Goal: Task Accomplishment & Management: Use online tool/utility

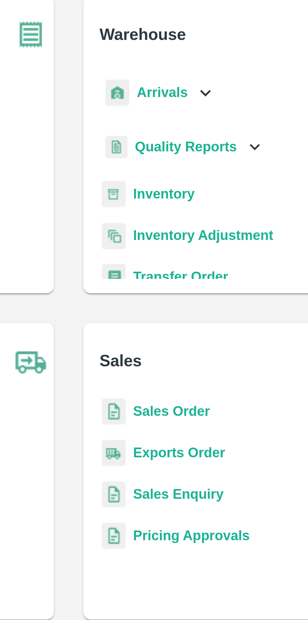
click at [190, 105] on b "Inventory" at bounding box center [186, 106] width 21 height 5
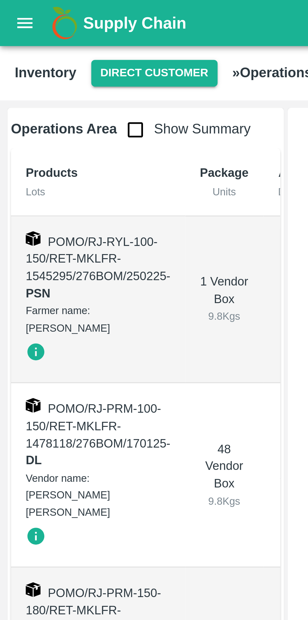
click at [43, 46] on input "checkbox" at bounding box center [46, 44] width 13 height 13
checkbox input "true"
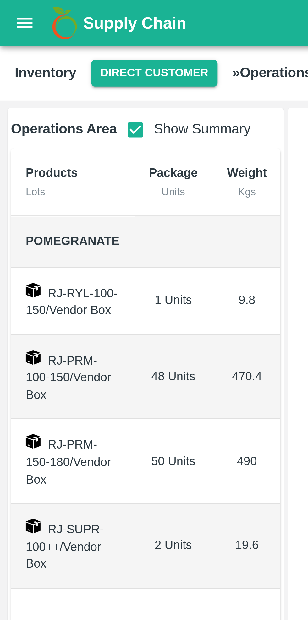
click at [50, 27] on button "Direct Customer" at bounding box center [52, 24] width 43 height 9
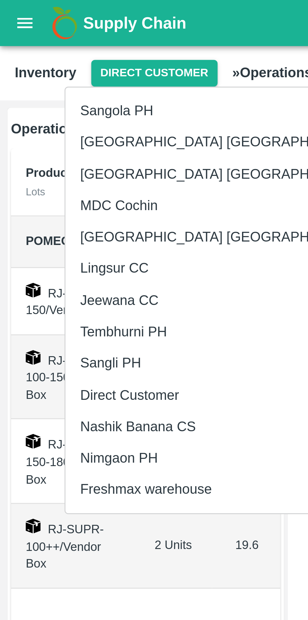
click at [56, 146] on li "Nashik Banana CS" at bounding box center [76, 145] width 108 height 11
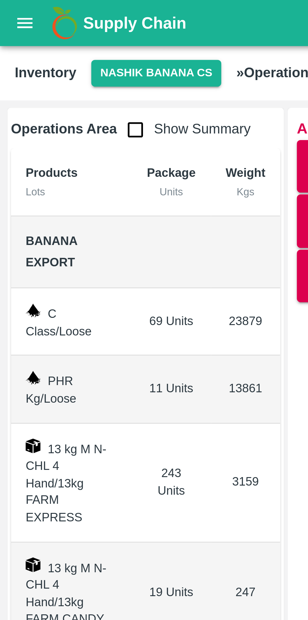
click at [9, 12] on button "open drawer" at bounding box center [8, 8] width 14 height 14
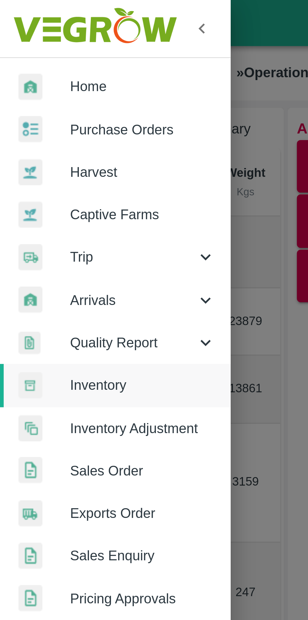
click at [71, 104] on icon at bounding box center [70, 102] width 7 height 7
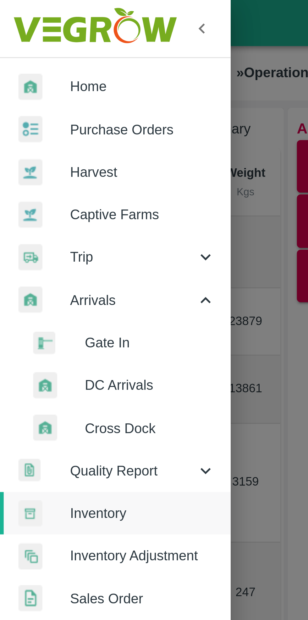
click at [48, 134] on span "DC Arrivals" at bounding box center [51, 131] width 45 height 7
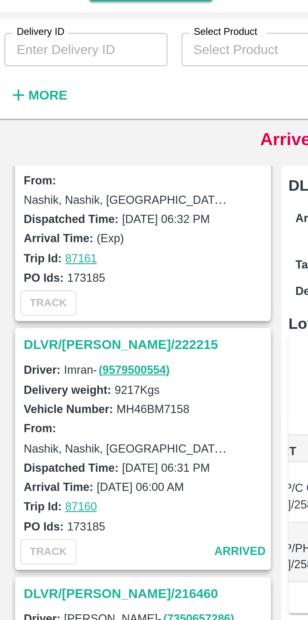
click at [37, 148] on h3 "DLVR/[PERSON_NAME]/222215" at bounding box center [55, 152] width 87 height 8
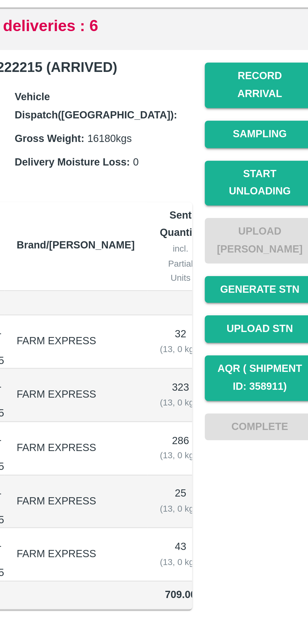
click at [277, 138] on button "Start Unloading" at bounding box center [276, 141] width 44 height 18
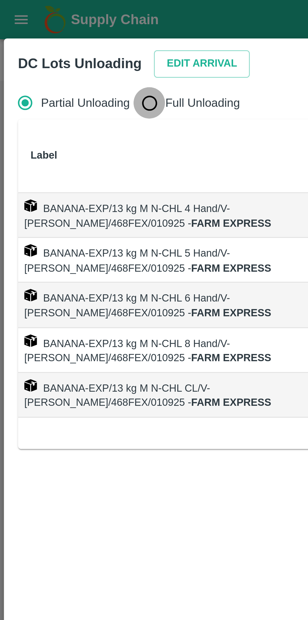
click at [60, 42] on input "Full Unloading" at bounding box center [59, 41] width 13 height 13
radio input "true"
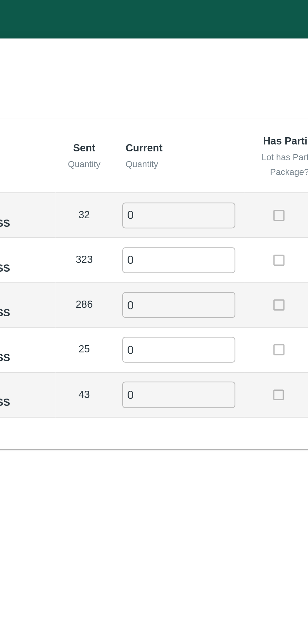
click at [169, 88] on input "0" at bounding box center [175, 86] width 45 height 10
type input "32"
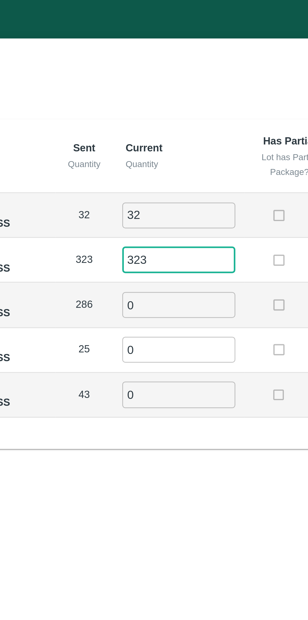
type input "323"
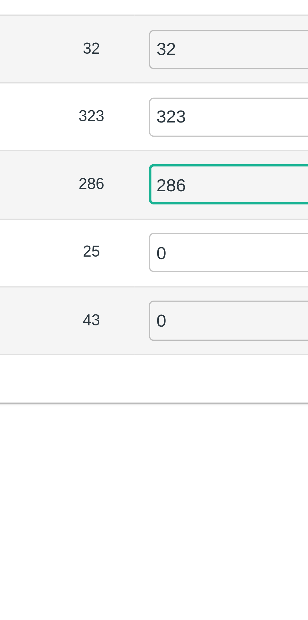
type input "286"
click at [166, 138] on input "0" at bounding box center [175, 140] width 45 height 10
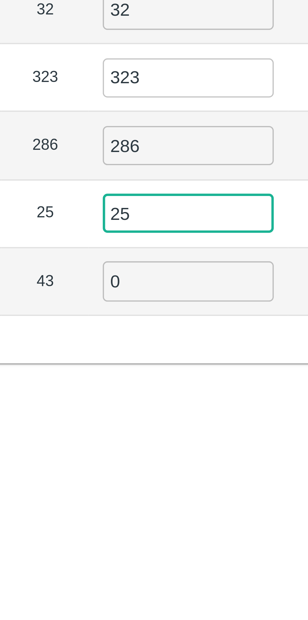
type input "25"
click at [168, 157] on input "0" at bounding box center [175, 158] width 45 height 10
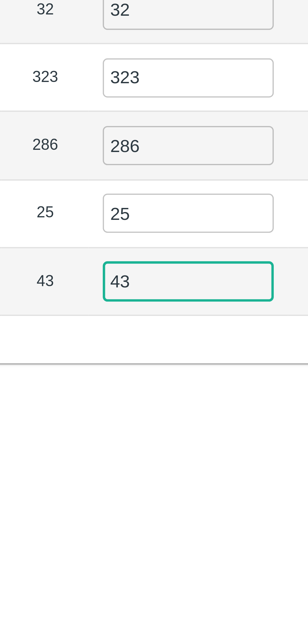
type input "43"
click at [180, 173] on div "Label Sent Quantity Current Quantity Has Partial Lot has Partial Package? Full …" at bounding box center [153, 114] width 293 height 132
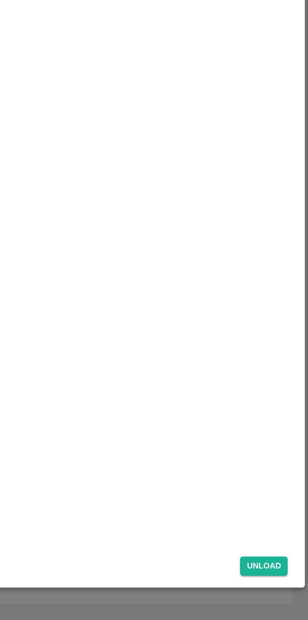
click at [289, 593] on button "Unload" at bounding box center [286, 594] width 23 height 9
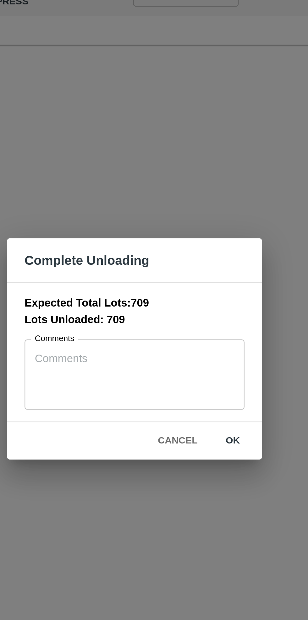
click at [196, 351] on button "ok" at bounding box center [196, 349] width 20 height 11
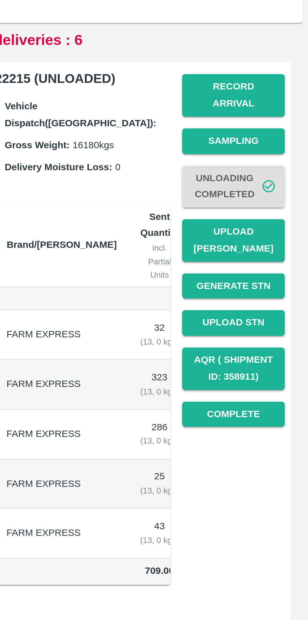
click at [281, 156] on button "Upload [PERSON_NAME]" at bounding box center [276, 164] width 44 height 18
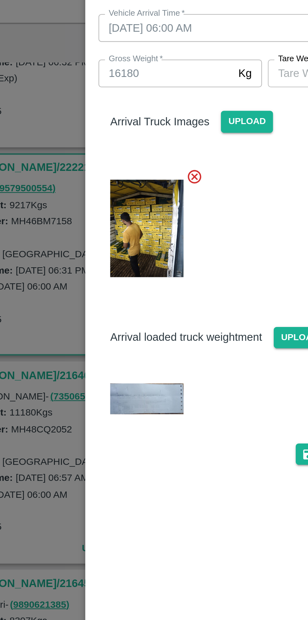
click at [107, 231] on img at bounding box center [103, 231] width 31 height 13
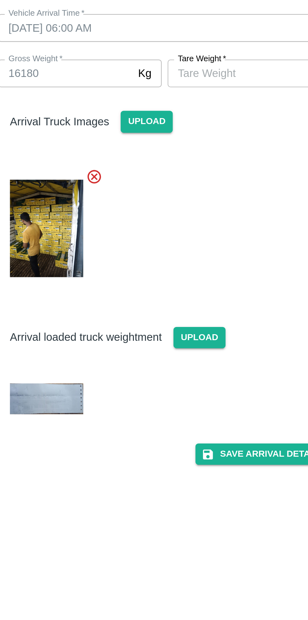
click at [188, 93] on input "[PERSON_NAME]   *" at bounding box center [183, 92] width 57 height 12
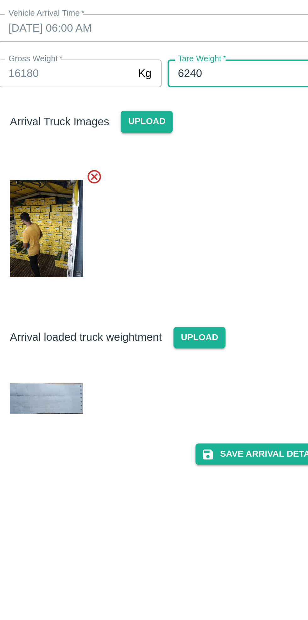
type input "6240"
click at [193, 165] on div at bounding box center [152, 157] width 148 height 58
click at [202, 255] on button "Save Arrival Details" at bounding box center [196, 255] width 58 height 9
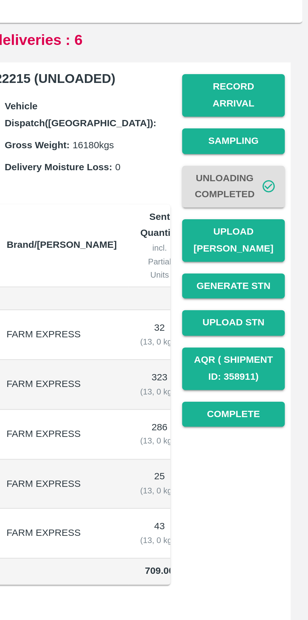
click at [280, 233] on button "Complete" at bounding box center [276, 238] width 44 height 11
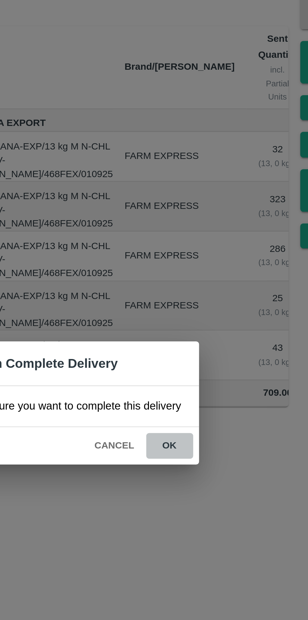
click at [199, 331] on button "ok" at bounding box center [198, 328] width 20 height 11
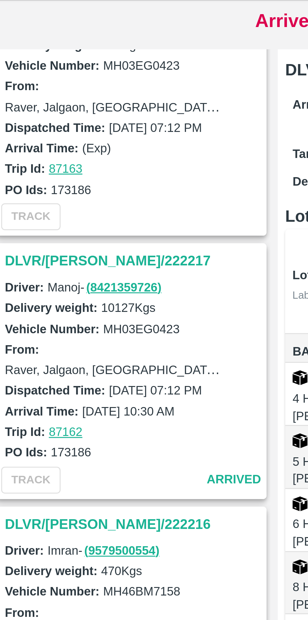
scroll to position [555, 0]
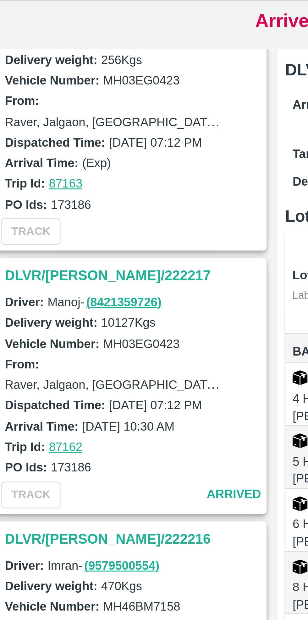
click at [27, 160] on h3 "DLVR/[PERSON_NAME]/222217" at bounding box center [55, 164] width 87 height 8
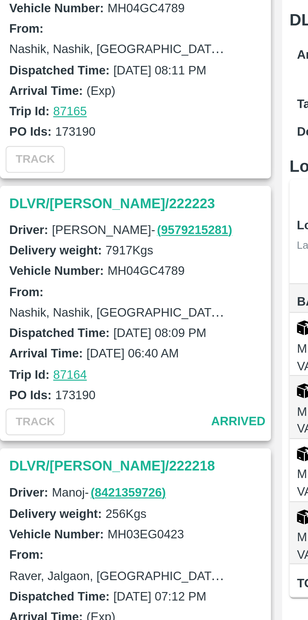
scroll to position [385, 0]
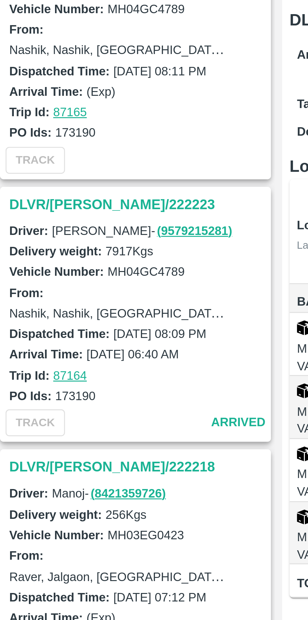
click at [22, 157] on h3 "DLVR/[PERSON_NAME]/222223" at bounding box center [55, 157] width 87 height 8
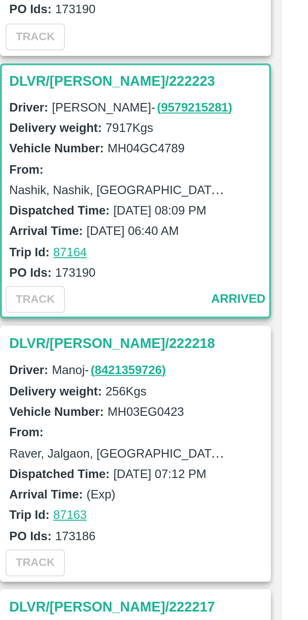
scroll to position [446, 0]
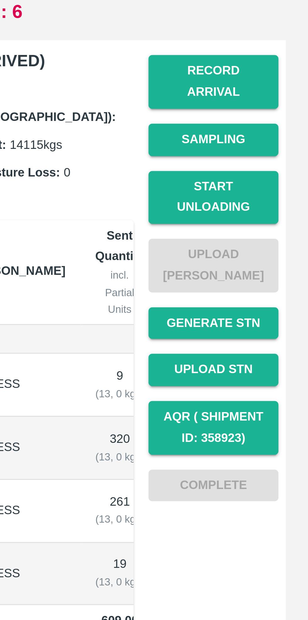
click at [284, 132] on button "Start Unloading" at bounding box center [276, 141] width 44 height 18
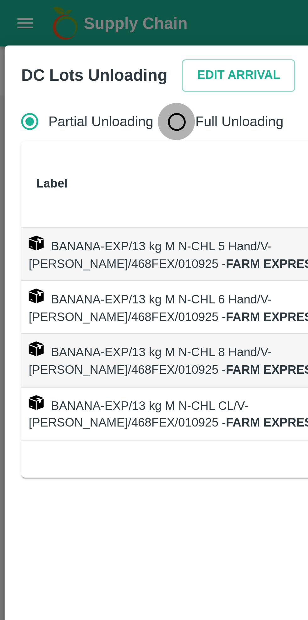
click at [61, 43] on input "Full Unloading" at bounding box center [59, 41] width 13 height 13
radio input "true"
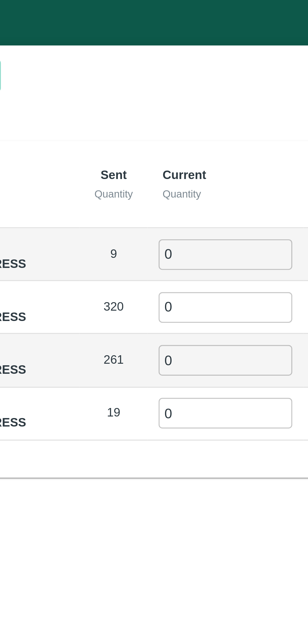
click at [167, 87] on input "0" at bounding box center [175, 86] width 45 height 10
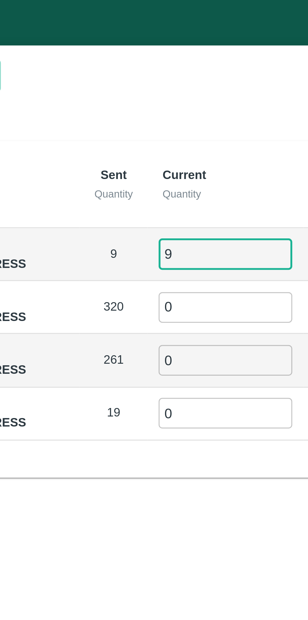
type input "9"
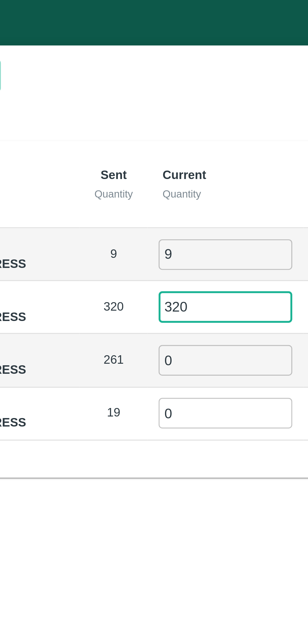
type input "320"
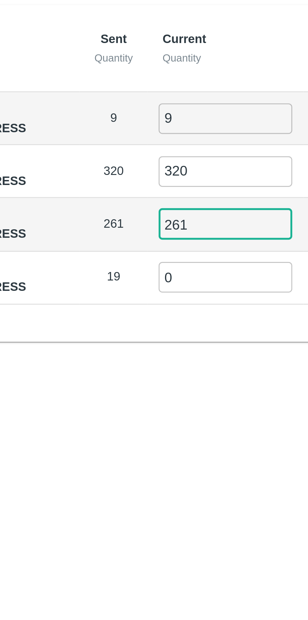
type input "261"
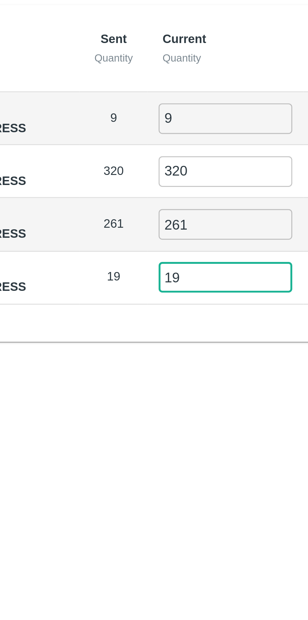
type input "19"
click at [123, 153] on div "Label Sent Quantity Current Quantity Has Partial Lot has Partial Package? Full …" at bounding box center [153, 105] width 293 height 114
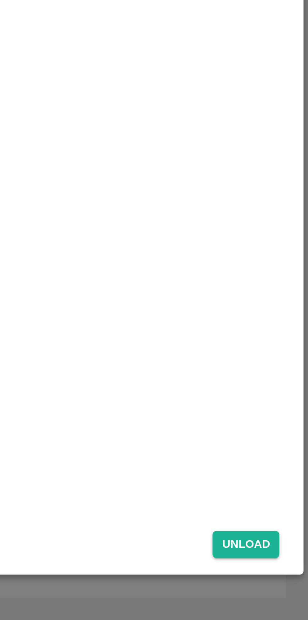
click at [288, 594] on button "Unload" at bounding box center [286, 594] width 23 height 9
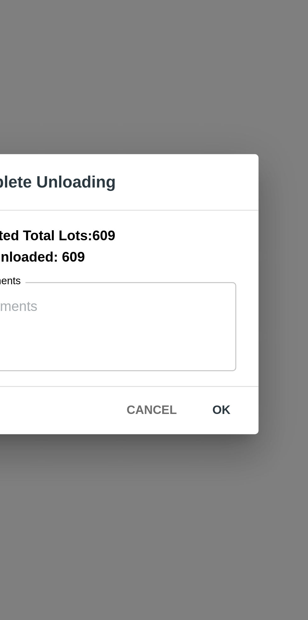
click at [197, 347] on button "ok" at bounding box center [196, 349] width 20 height 11
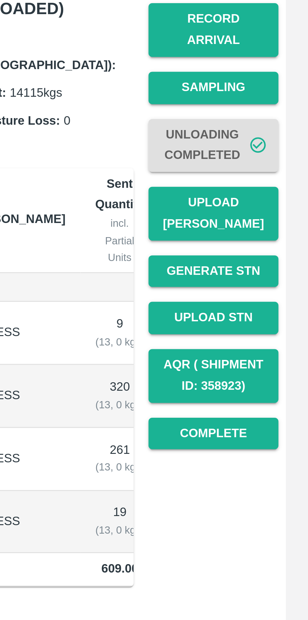
click at [279, 158] on button "Upload [PERSON_NAME]" at bounding box center [276, 164] width 44 height 18
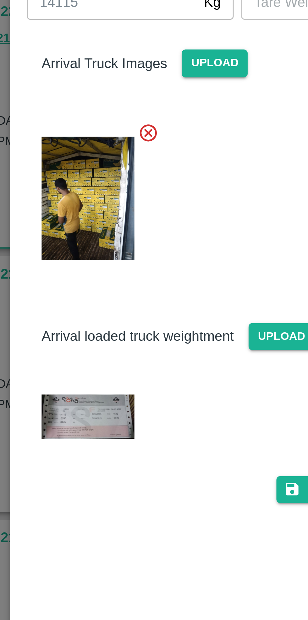
click at [101, 234] on img at bounding box center [103, 232] width 31 height 15
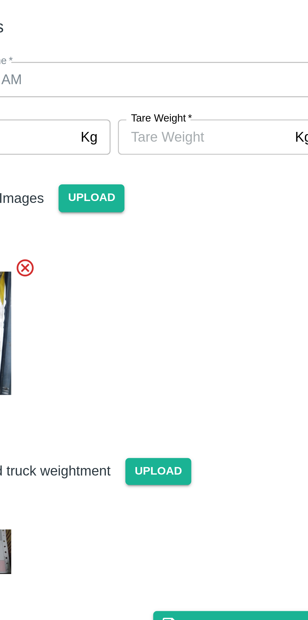
click at [188, 90] on input "[PERSON_NAME]   *" at bounding box center [183, 92] width 57 height 12
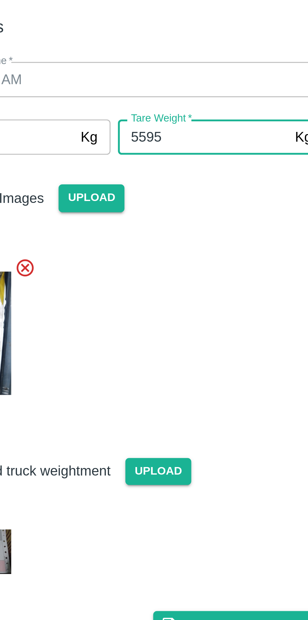
type input "5595"
click at [195, 144] on div at bounding box center [152, 157] width 148 height 58
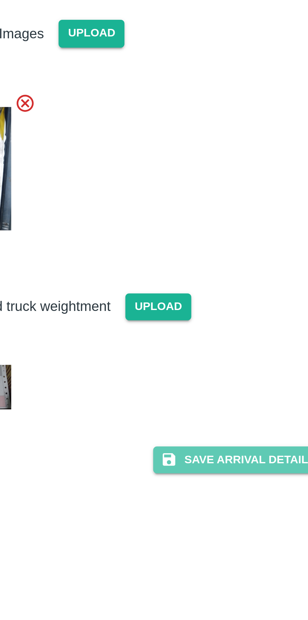
click at [200, 259] on button "Save Arrival Details" at bounding box center [196, 257] width 58 height 9
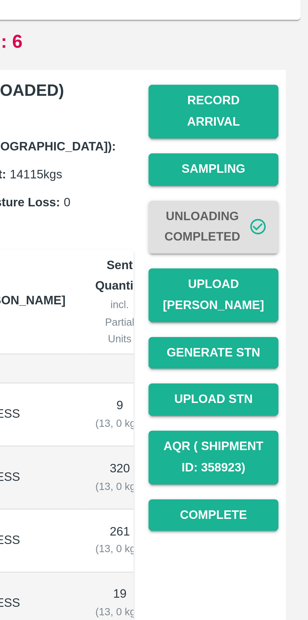
click at [282, 158] on button "Upload [PERSON_NAME]" at bounding box center [276, 164] width 44 height 18
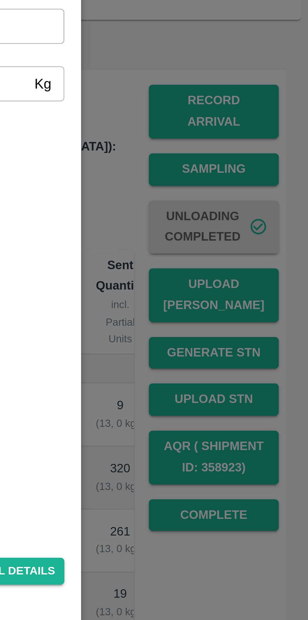
click at [283, 248] on div at bounding box center [154, 310] width 308 height 620
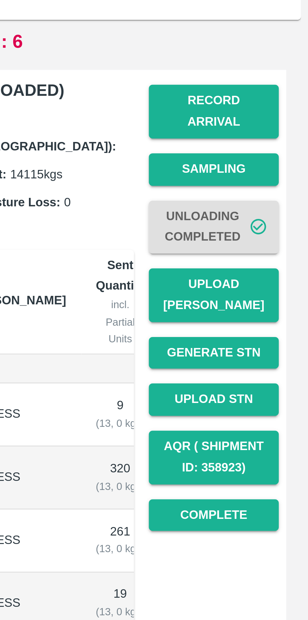
click at [278, 233] on button "Complete" at bounding box center [276, 238] width 44 height 11
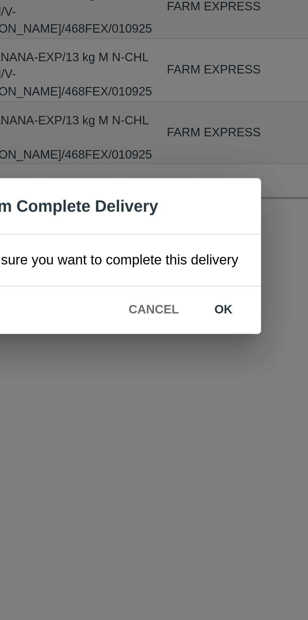
click at [198, 326] on button "ok" at bounding box center [198, 328] width 20 height 11
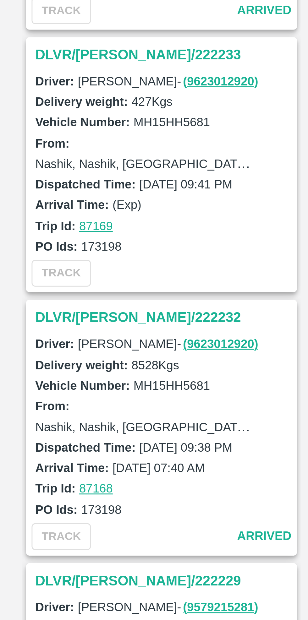
scroll to position [0, 0]
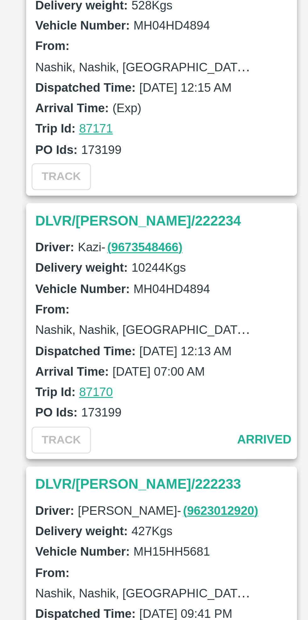
click at [24, 187] on h3 "DLVR/[PERSON_NAME]/222234" at bounding box center [55, 185] width 87 height 8
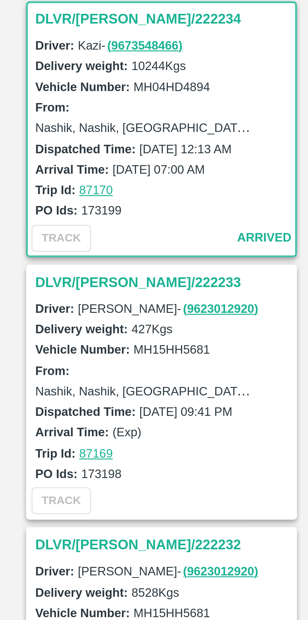
scroll to position [90, 0]
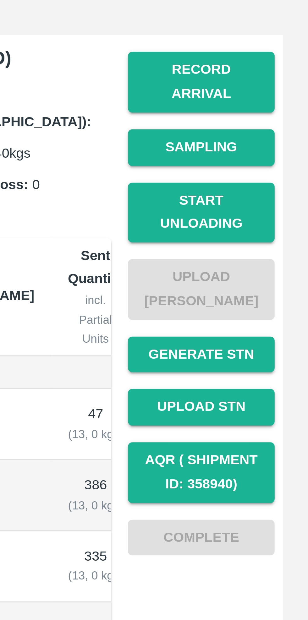
click at [284, 134] on button "Start Unloading" at bounding box center [276, 141] width 44 height 18
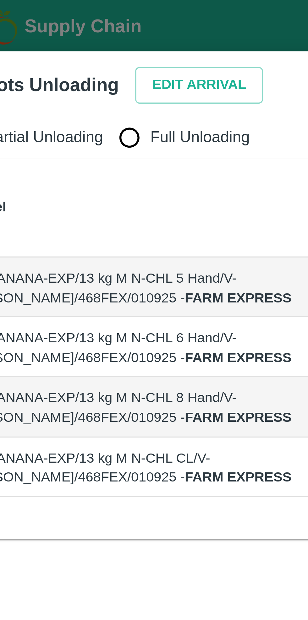
click at [57, 42] on input "Full Unloading" at bounding box center [59, 41] width 13 height 13
radio input "true"
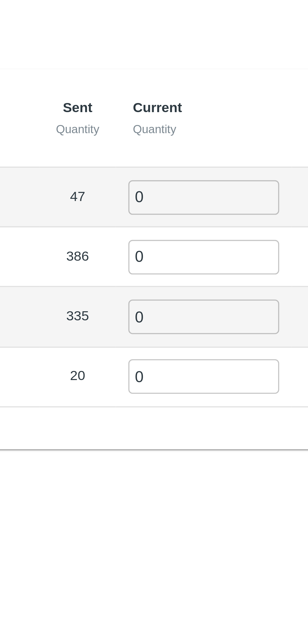
click at [168, 86] on input "0" at bounding box center [175, 86] width 45 height 10
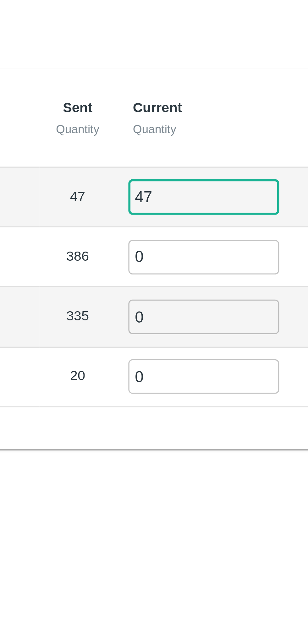
type input "47"
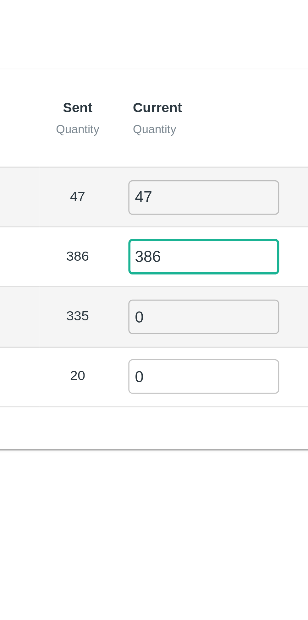
type input "386"
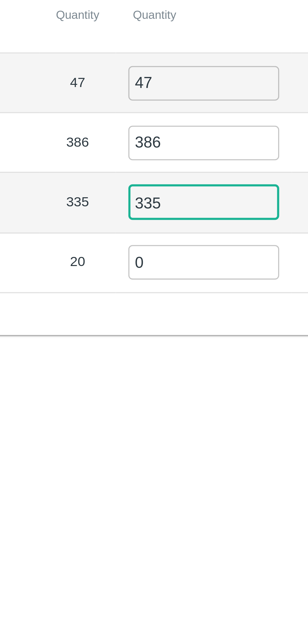
type input "335"
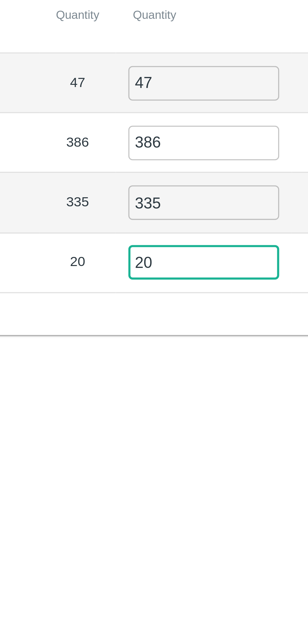
type input "20"
click at [148, 156] on div "Label Sent Quantity Current Quantity Has Partial Lot has Partial Package? Full …" at bounding box center [153, 105] width 293 height 114
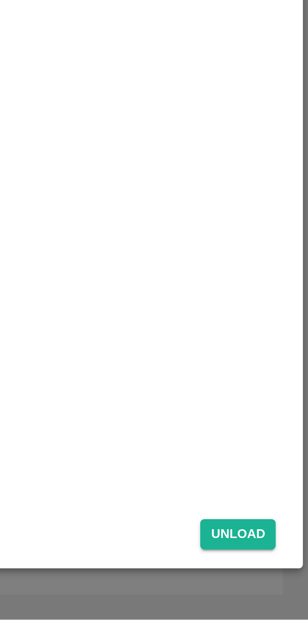
click at [286, 594] on button "Unload" at bounding box center [286, 594] width 23 height 9
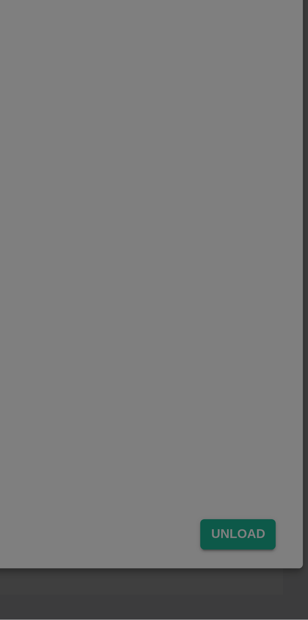
scroll to position [0, 0]
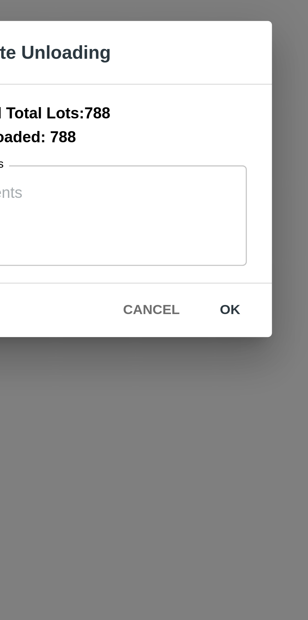
click at [198, 348] on button "ok" at bounding box center [196, 349] width 20 height 11
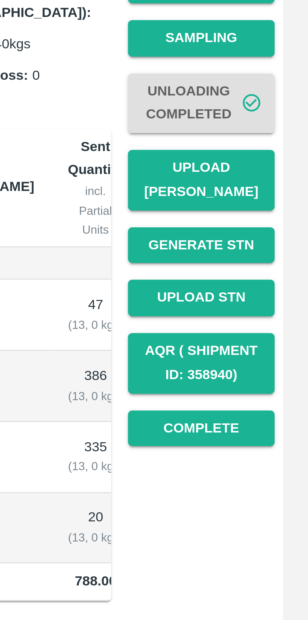
click at [280, 155] on button "Upload [PERSON_NAME]" at bounding box center [276, 164] width 44 height 18
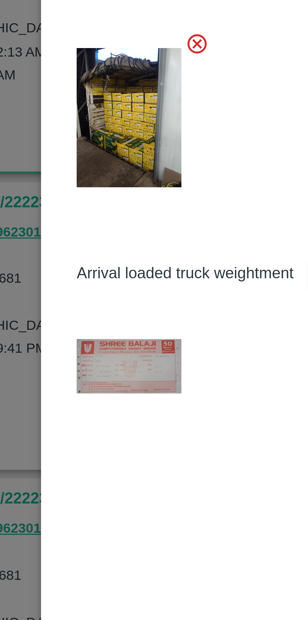
click at [100, 233] on img at bounding box center [103, 233] width 31 height 16
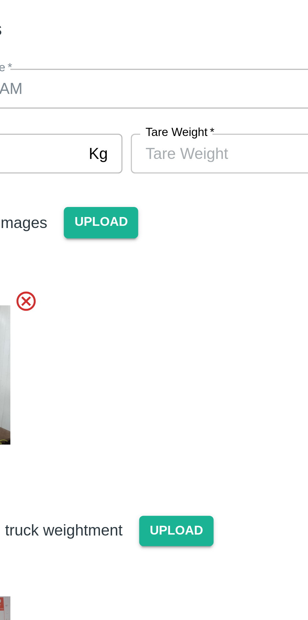
click at [190, 93] on input "[PERSON_NAME]   *" at bounding box center [183, 92] width 57 height 12
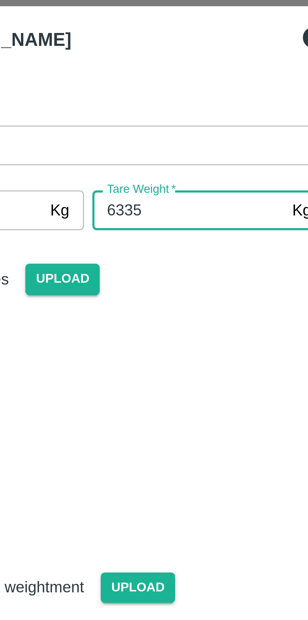
type input "6335"
click at [196, 121] on div "Arrival Truck Images Upload" at bounding box center [152, 141] width 148 height 97
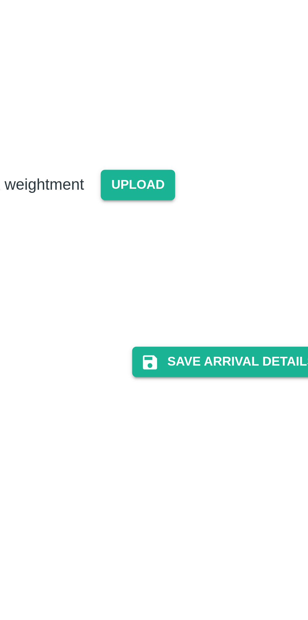
click at [202, 258] on button "Save Arrival Details" at bounding box center [196, 258] width 58 height 9
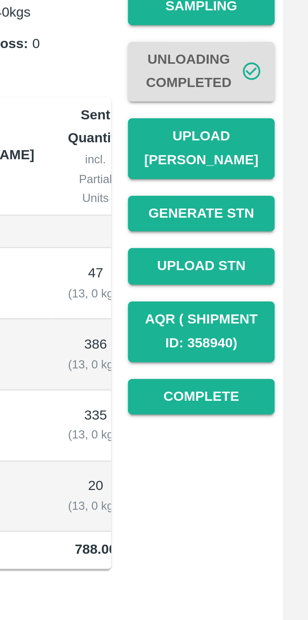
click at [283, 233] on button "Complete" at bounding box center [276, 238] width 44 height 11
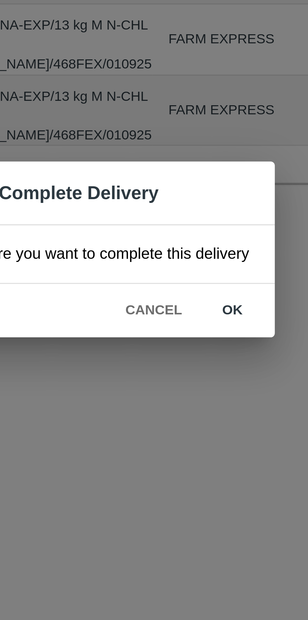
click at [198, 330] on button "ok" at bounding box center [198, 328] width 20 height 11
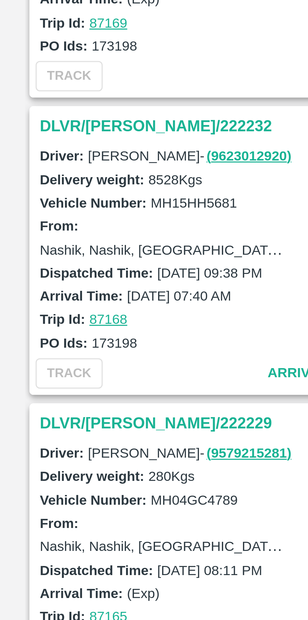
scroll to position [89, 0]
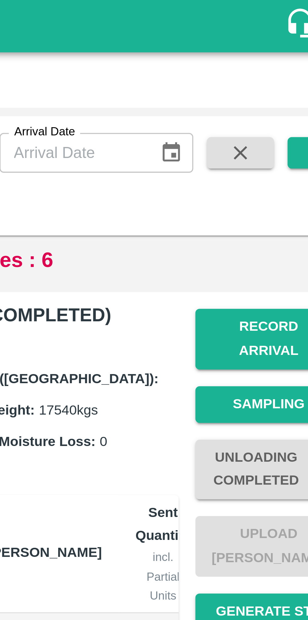
click at [287, 47] on button "submit" at bounding box center [291, 45] width 20 height 9
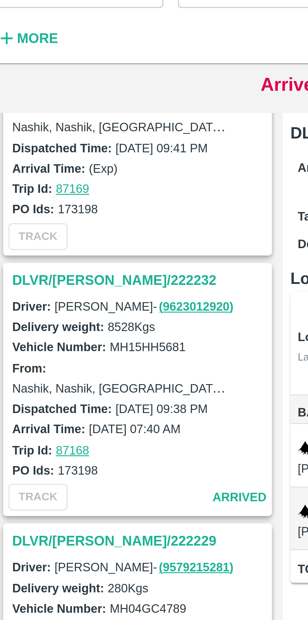
scroll to position [130, 0]
click at [33, 145] on h3 "DLVR/[PERSON_NAME]/222232" at bounding box center [55, 145] width 87 height 8
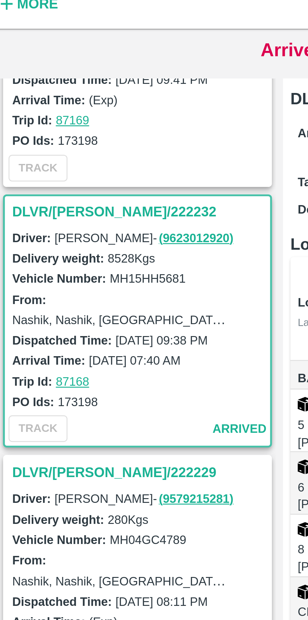
scroll to position [180, 0]
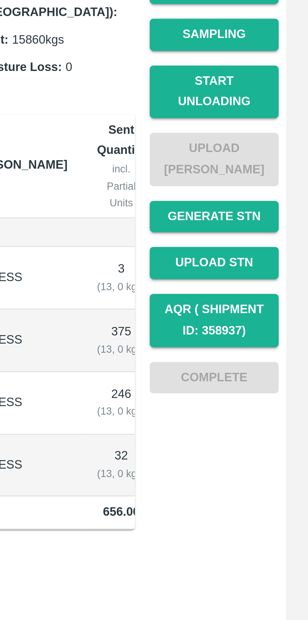
click at [279, 132] on button "Start Unloading" at bounding box center [276, 141] width 44 height 18
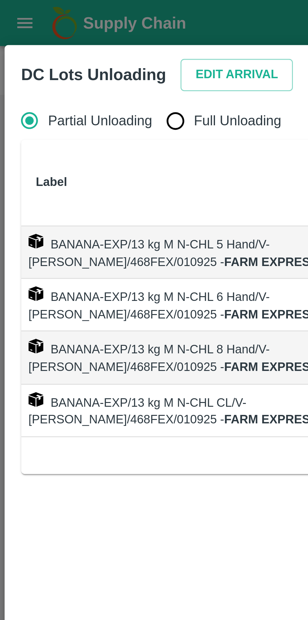
click at [57, 46] on input "Full Unloading" at bounding box center [59, 41] width 13 height 13
radio input "true"
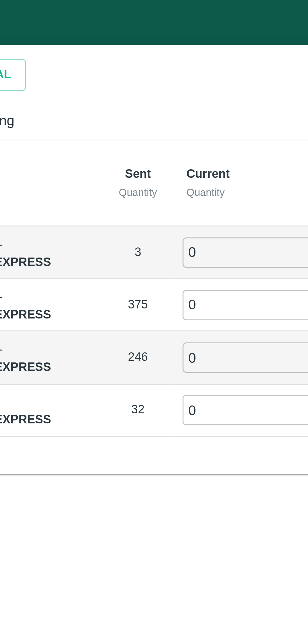
click at [172, 87] on input "0" at bounding box center [175, 86] width 45 height 10
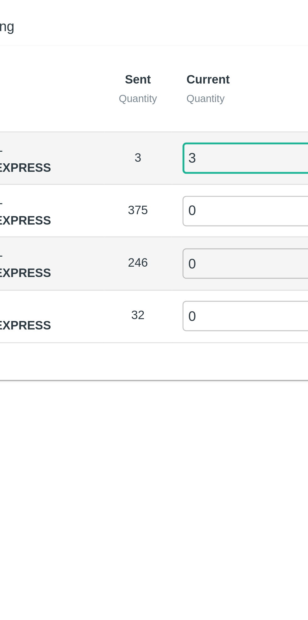
type input "3"
click at [168, 106] on input "0" at bounding box center [175, 104] width 45 height 10
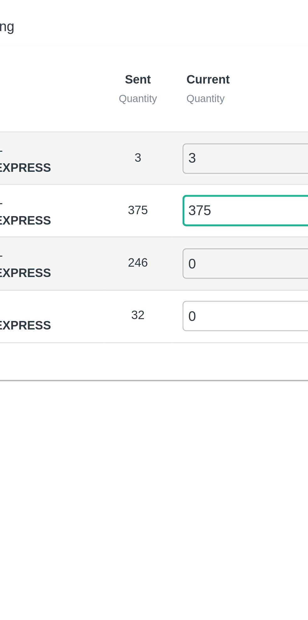
type input "375"
click at [165, 124] on input "0" at bounding box center [175, 122] width 45 height 10
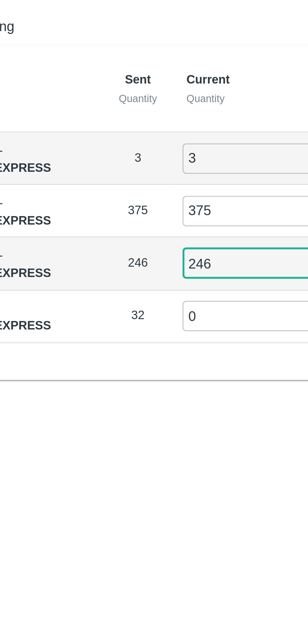
type input "246"
click at [168, 137] on input "0" at bounding box center [175, 140] width 45 height 10
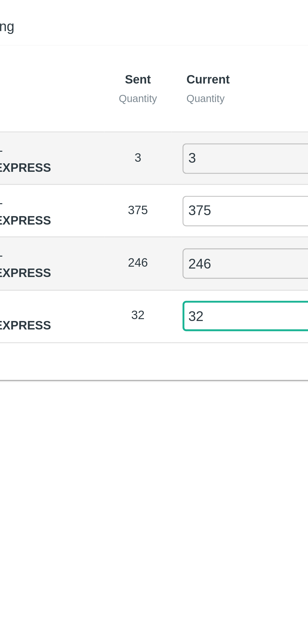
type input "32"
click at [120, 153] on div "Label Sent Quantity Current Quantity Has Partial Lot has Partial Package? Full …" at bounding box center [153, 105] width 293 height 114
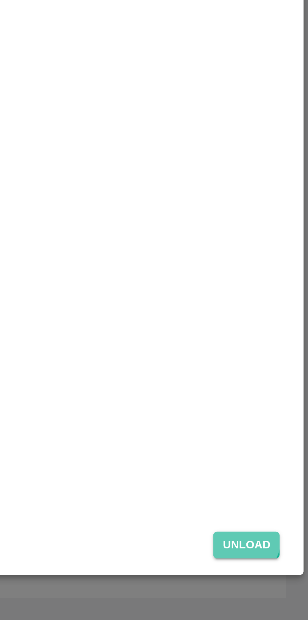
click at [287, 593] on button "Unload" at bounding box center [286, 594] width 23 height 9
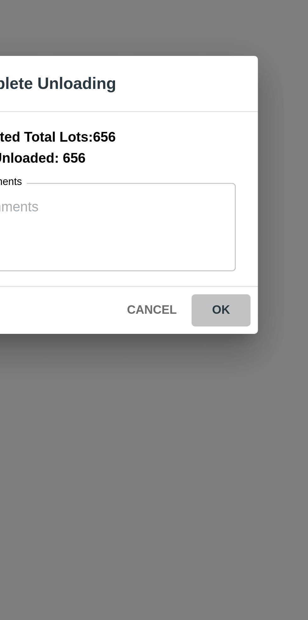
click at [196, 351] on button "ok" at bounding box center [196, 349] width 20 height 11
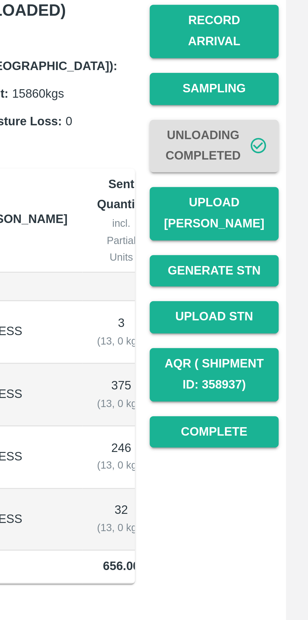
click at [280, 161] on button "Upload [PERSON_NAME]" at bounding box center [276, 164] width 44 height 18
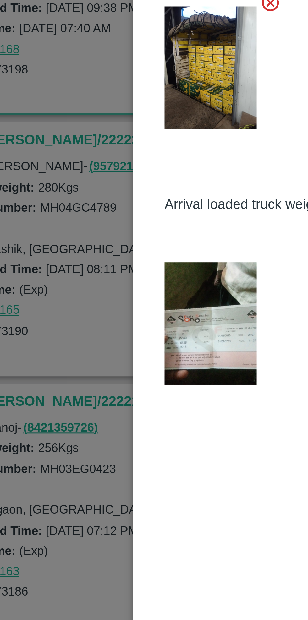
click at [102, 248] on img at bounding box center [103, 246] width 31 height 42
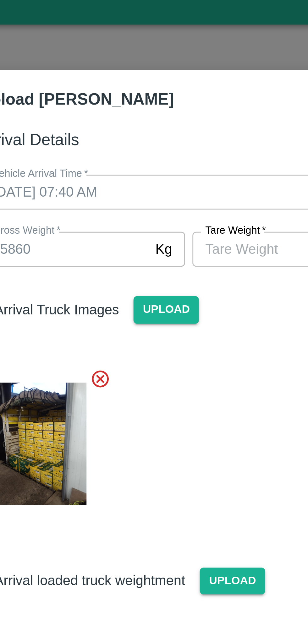
click at [180, 94] on input "[PERSON_NAME]   *" at bounding box center [183, 92] width 57 height 12
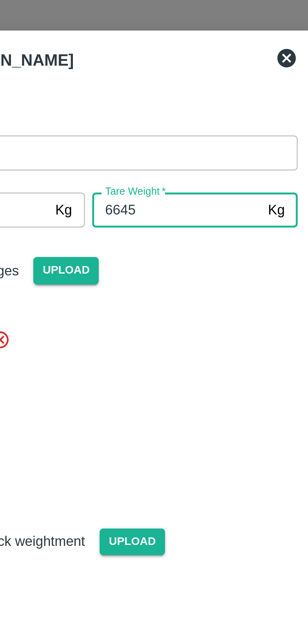
type input "6645"
click at [197, 131] on div at bounding box center [152, 157] width 148 height 58
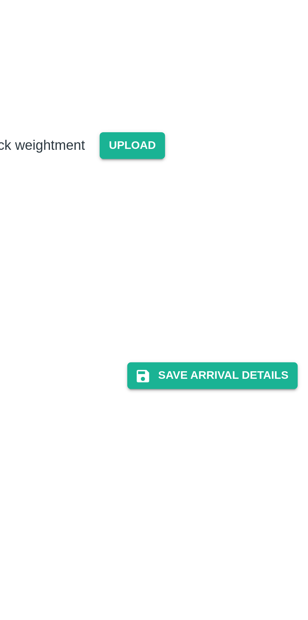
click at [204, 282] on button "Save Arrival Details" at bounding box center [196, 283] width 58 height 9
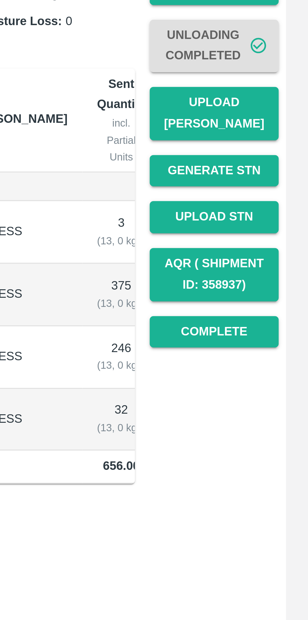
click at [281, 233] on button "Complete" at bounding box center [276, 238] width 44 height 11
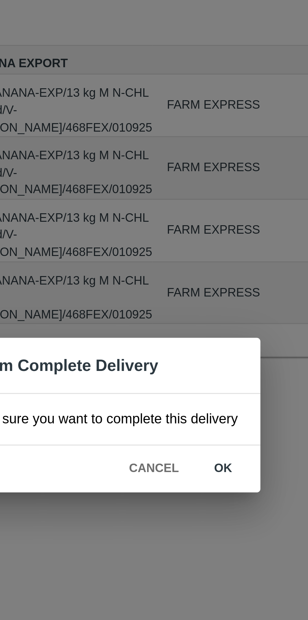
click at [198, 331] on button "ok" at bounding box center [198, 328] width 20 height 11
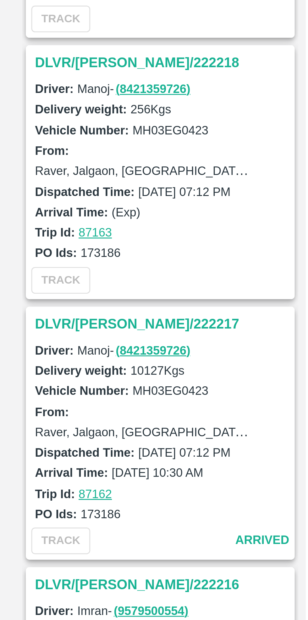
scroll to position [174, 0]
click at [35, 364] on h3 "DLVR/[PERSON_NAME]/222217" at bounding box center [55, 368] width 87 height 8
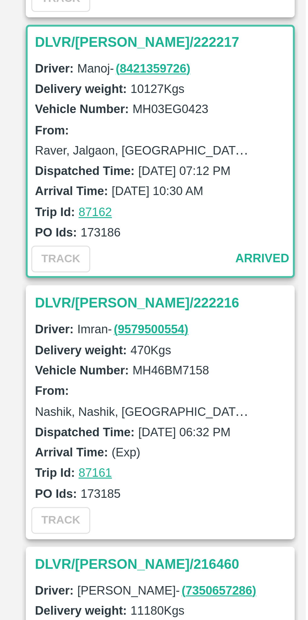
scroll to position [446, 0]
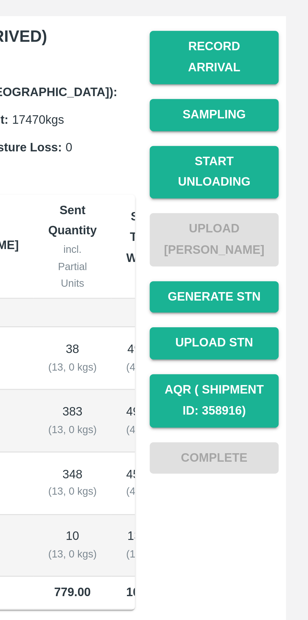
click at [283, 134] on button "Start Unloading" at bounding box center [276, 141] width 44 height 18
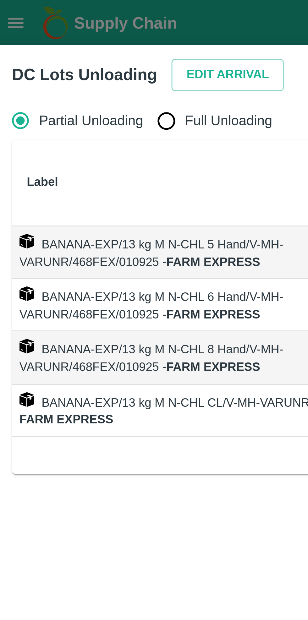
click at [59, 42] on input "Full Unloading" at bounding box center [59, 41] width 13 height 13
radio input "true"
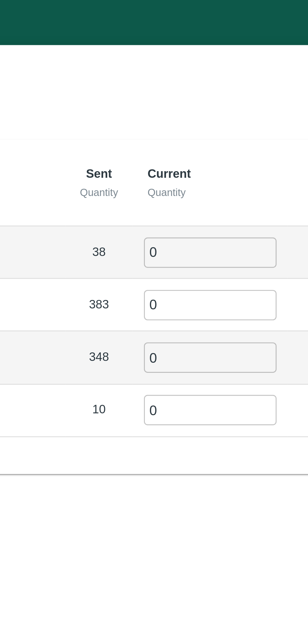
click at [170, 87] on input "0" at bounding box center [172, 86] width 45 height 10
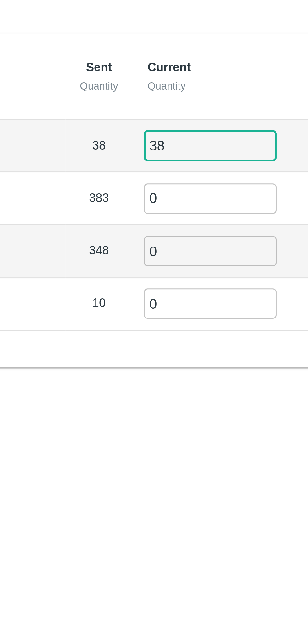
type input "38"
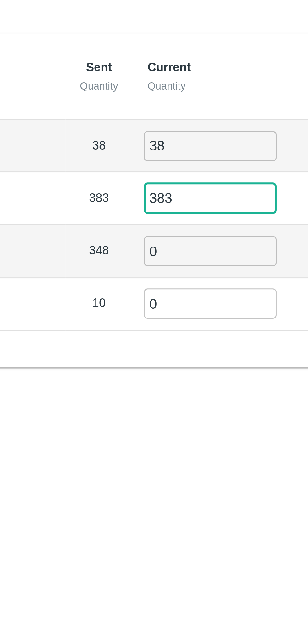
type input "383"
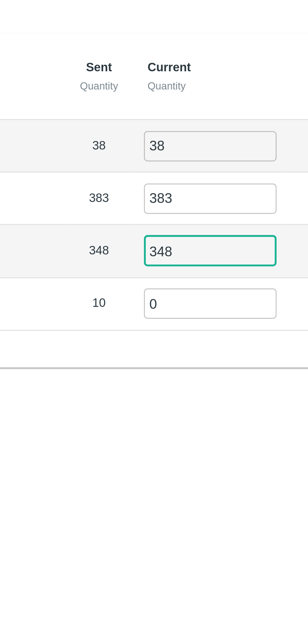
type input "348"
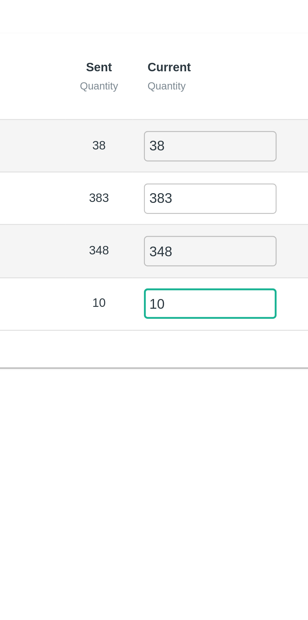
type input "10"
click at [118, 154] on div "Label Sent Quantity Current Quantity Has Partial Lot has Partial Package? Full …" at bounding box center [153, 105] width 293 height 114
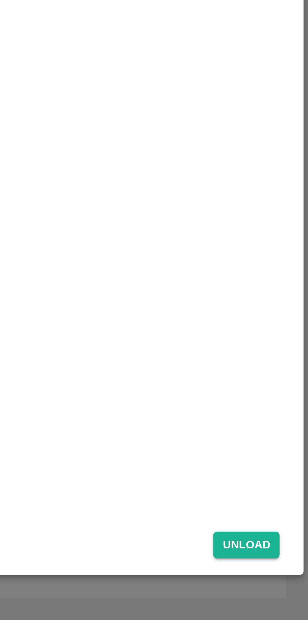
click at [289, 596] on button "Unload" at bounding box center [286, 594] width 23 height 9
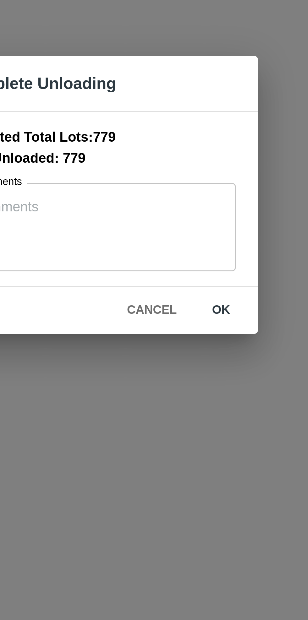
click at [197, 350] on button "ok" at bounding box center [196, 349] width 20 height 11
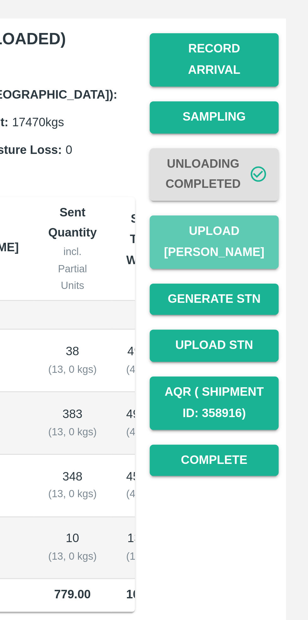
click at [282, 160] on button "Upload [PERSON_NAME]" at bounding box center [276, 164] width 44 height 18
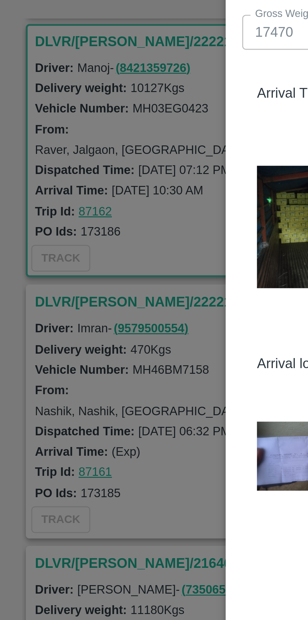
click at [96, 241] on img at bounding box center [103, 237] width 31 height 24
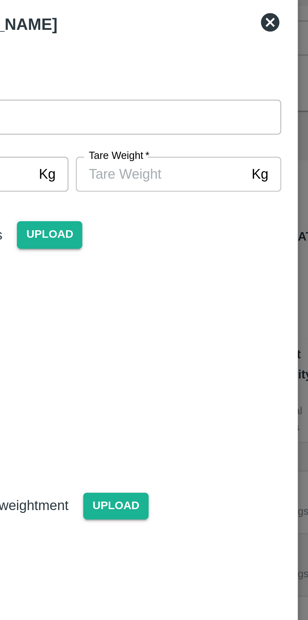
click at [186, 94] on input "[PERSON_NAME]   *" at bounding box center [183, 92] width 57 height 12
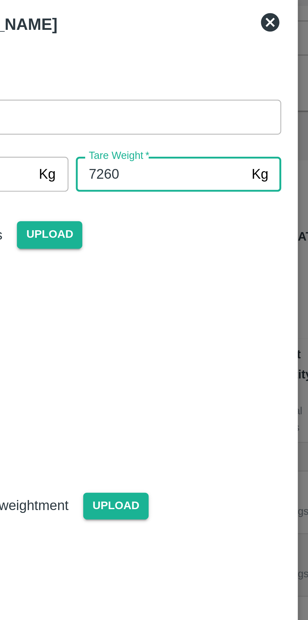
type input "7260"
click at [206, 137] on div at bounding box center [152, 157] width 148 height 58
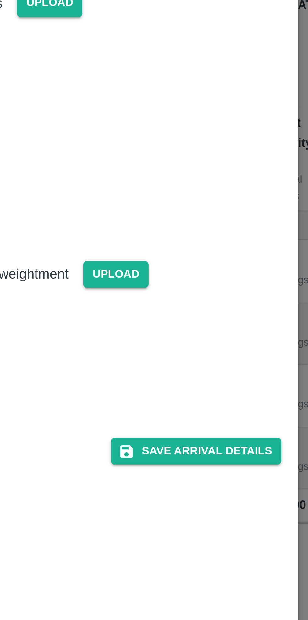
click at [206, 261] on button "Save Arrival Details" at bounding box center [196, 265] width 58 height 9
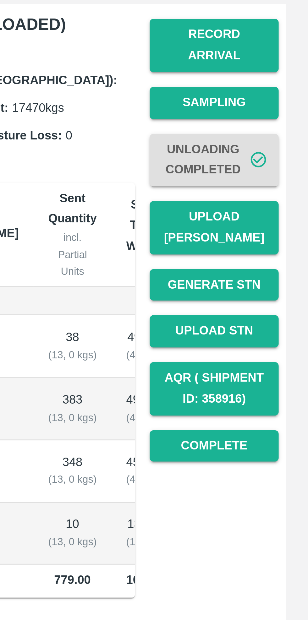
click at [280, 233] on button "Complete" at bounding box center [276, 238] width 44 height 11
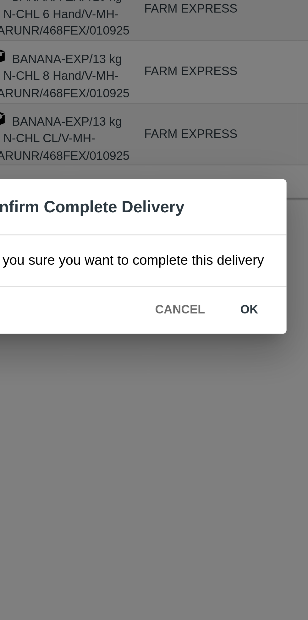
click at [198, 329] on button "ok" at bounding box center [198, 328] width 20 height 11
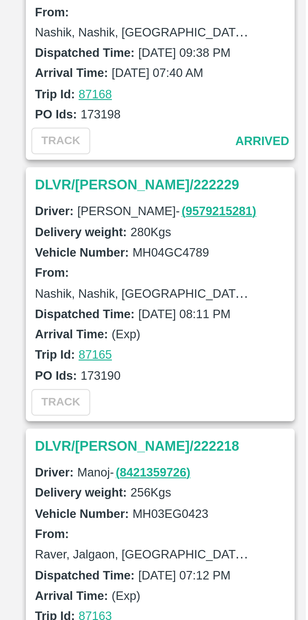
scroll to position [34, 0]
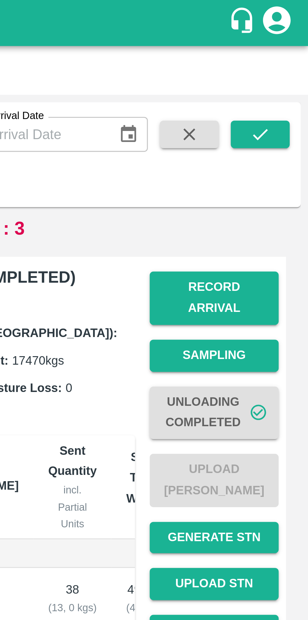
click at [295, 45] on button "submit" at bounding box center [291, 45] width 20 height 9
